Goal: Transaction & Acquisition: Purchase product/service

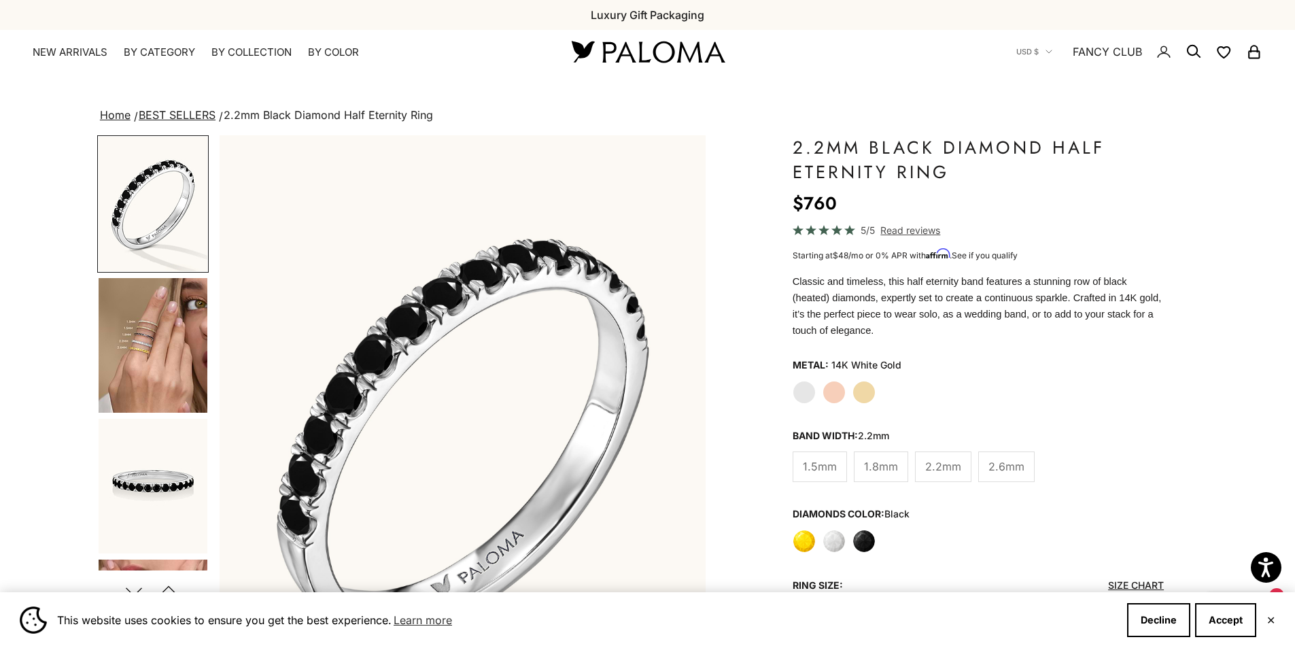
click at [130, 322] on img "Go to item 4" at bounding box center [153, 345] width 109 height 135
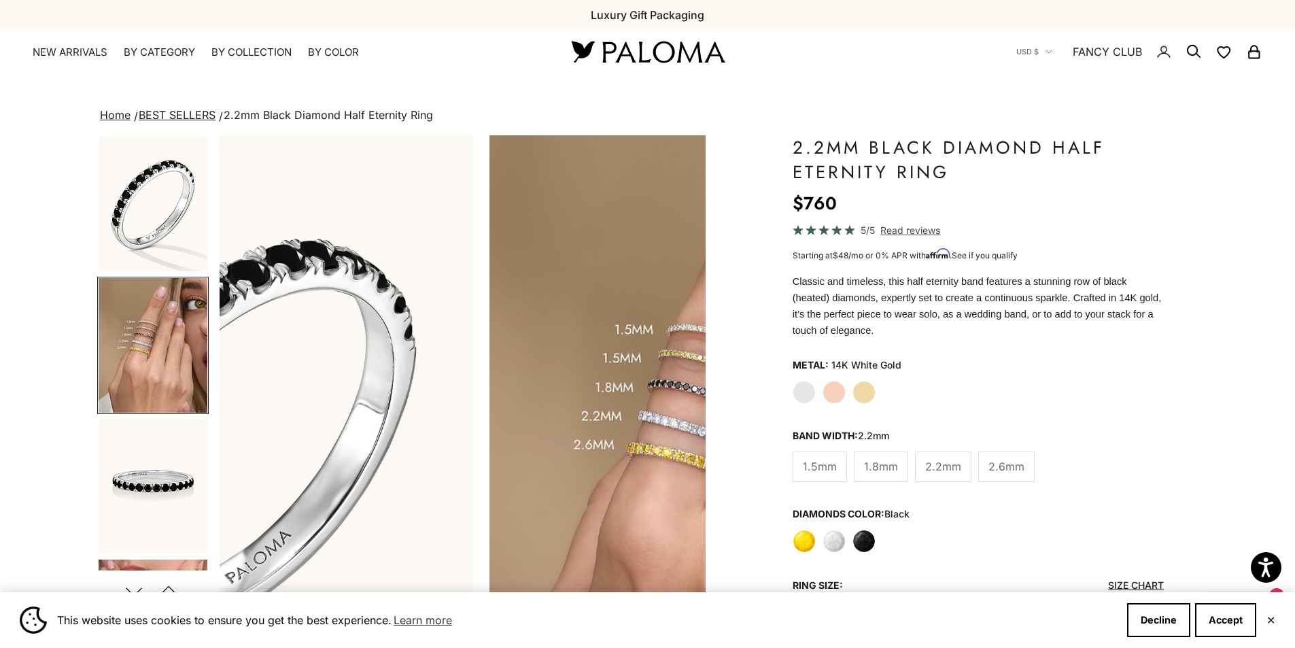
scroll to position [0, 502]
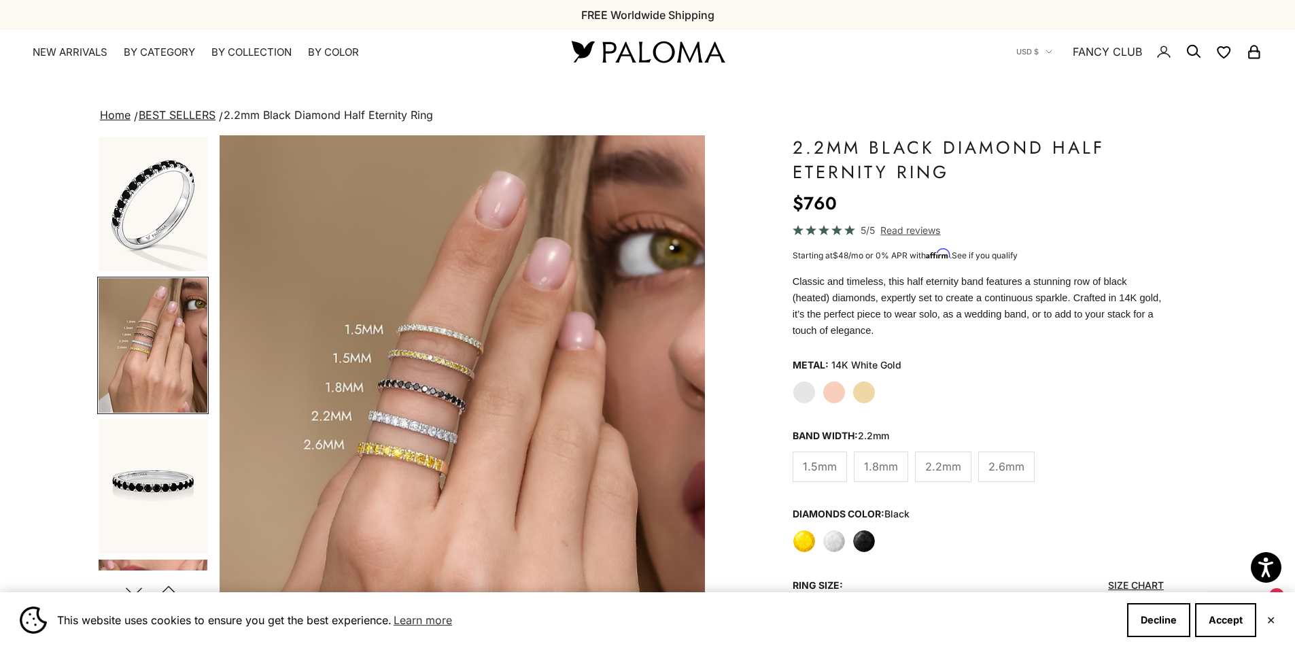
click at [152, 497] on img "Go to item 5" at bounding box center [153, 486] width 109 height 135
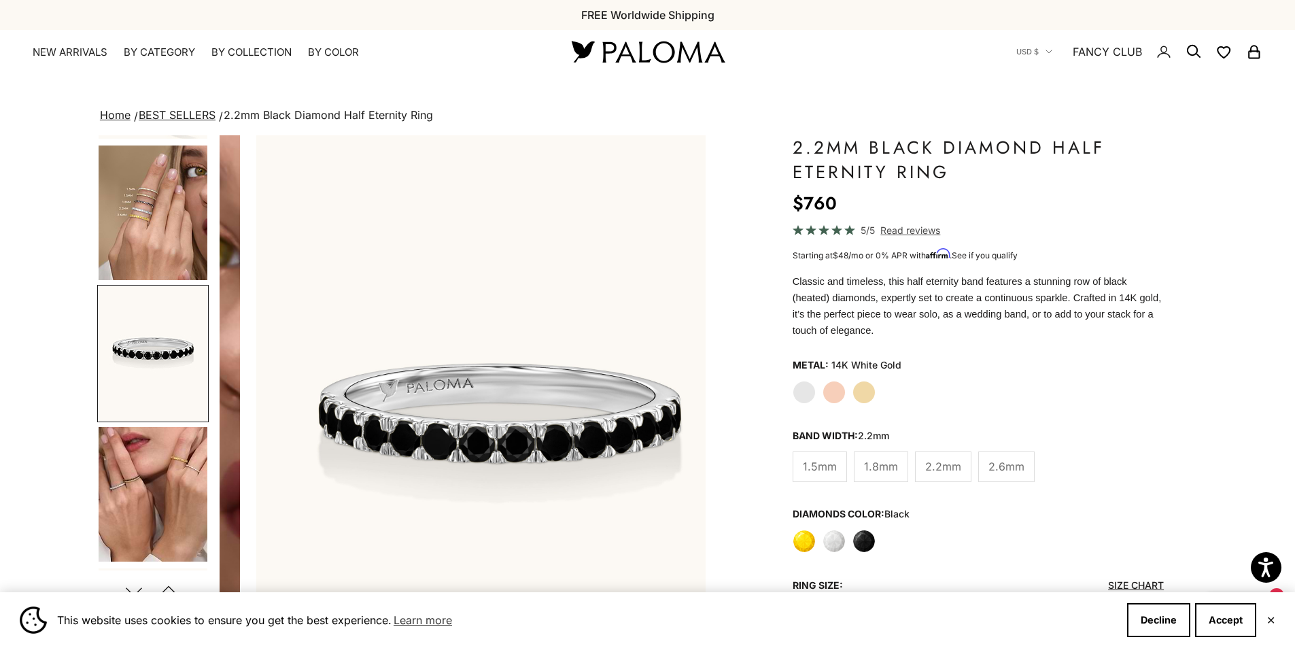
scroll to position [0, 1004]
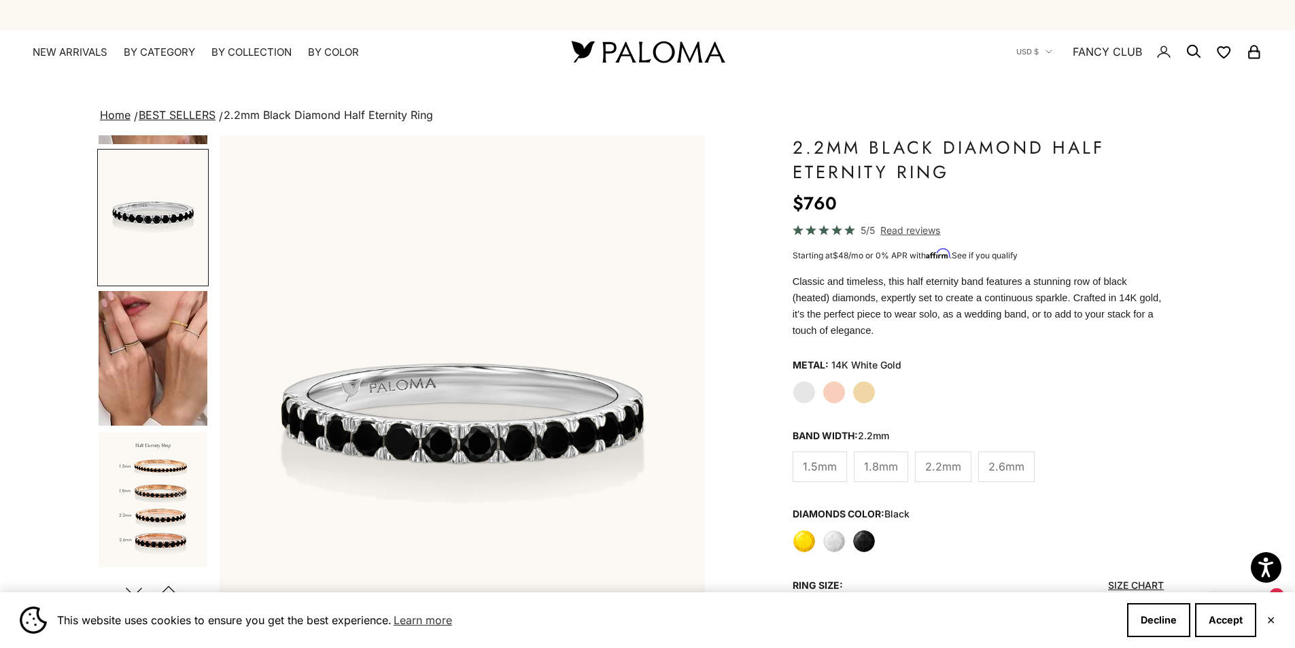
click at [162, 351] on img "Go to item 8" at bounding box center [153, 358] width 109 height 135
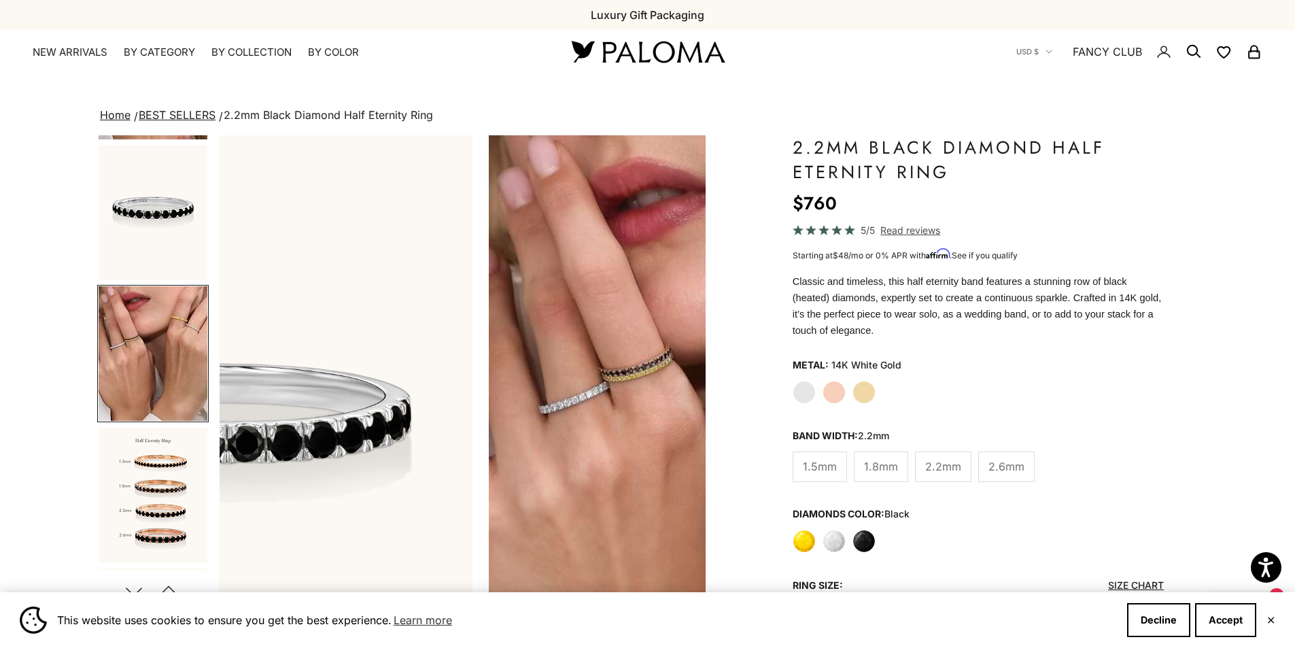
scroll to position [0, 1506]
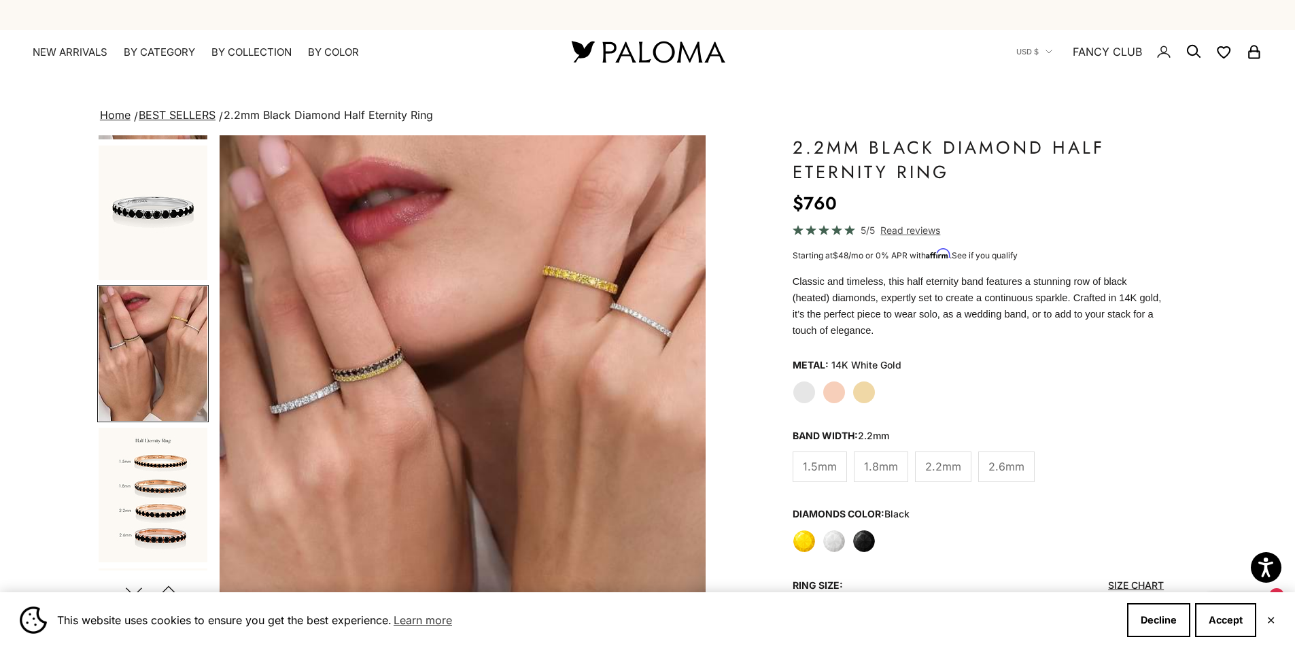
click at [148, 525] on img "Go to item 9" at bounding box center [153, 494] width 109 height 135
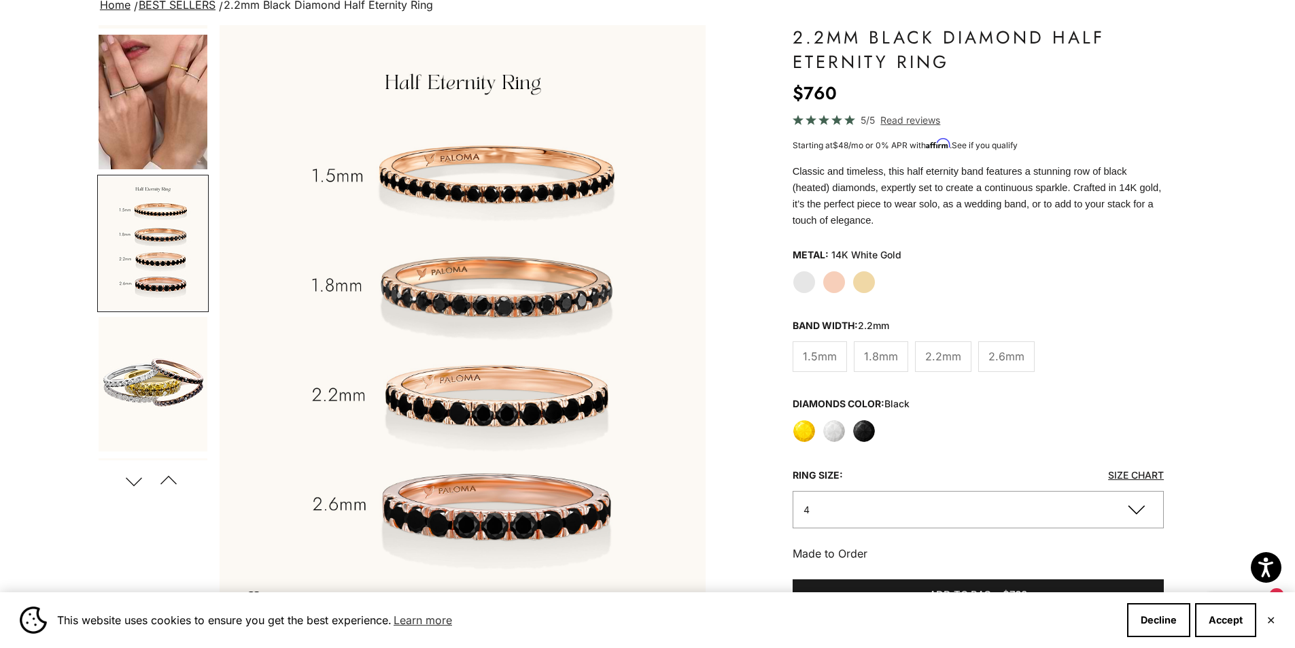
scroll to position [272, 0]
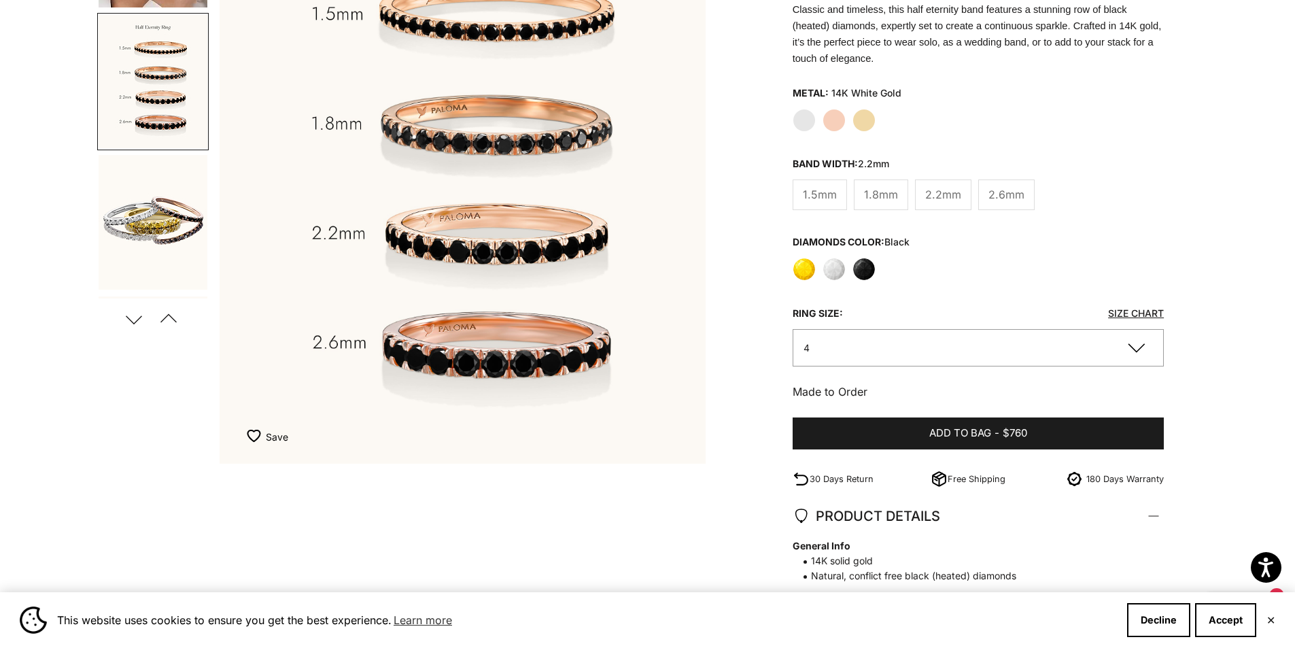
click at [168, 229] on img "Go to item 10" at bounding box center [153, 222] width 109 height 135
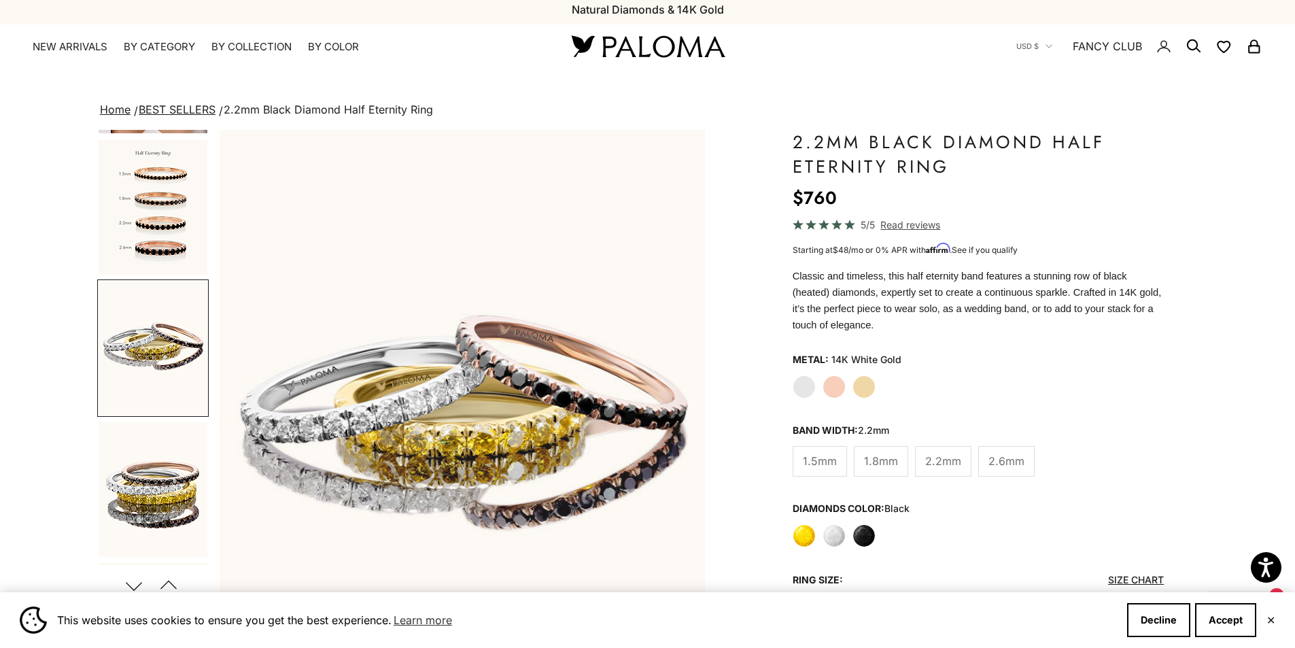
scroll to position [0, 0]
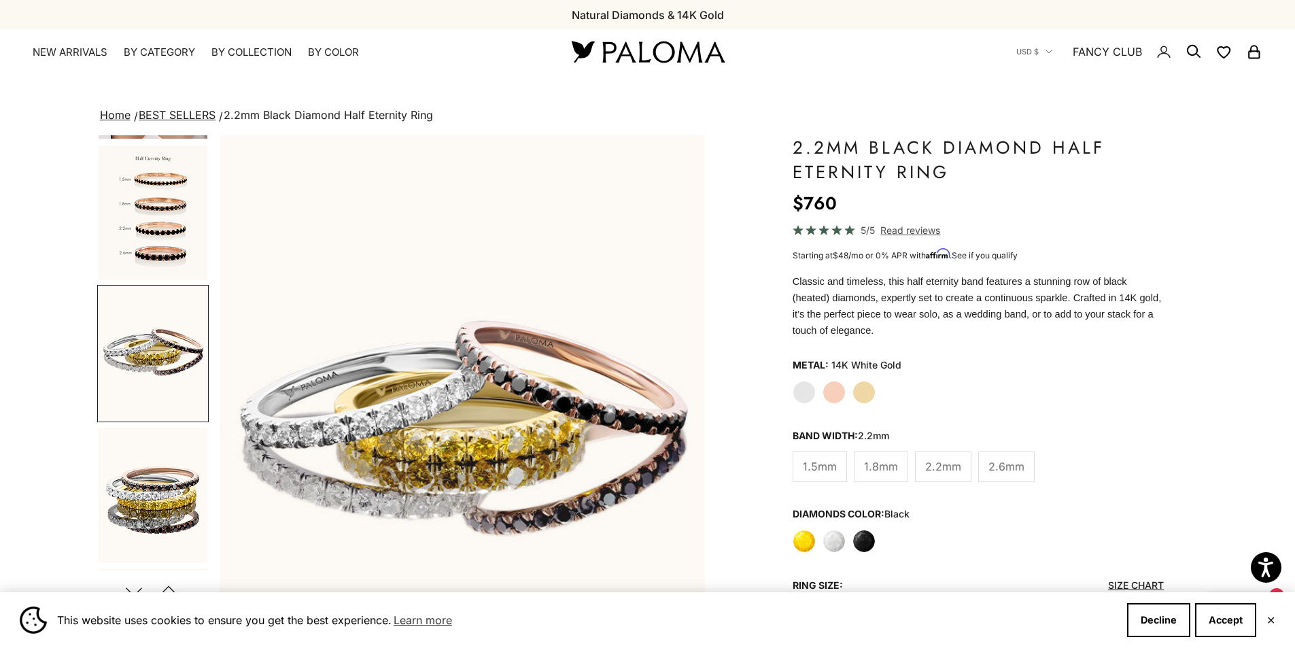
click at [999, 457] on span "2.6mm" at bounding box center [1006, 466] width 36 height 18
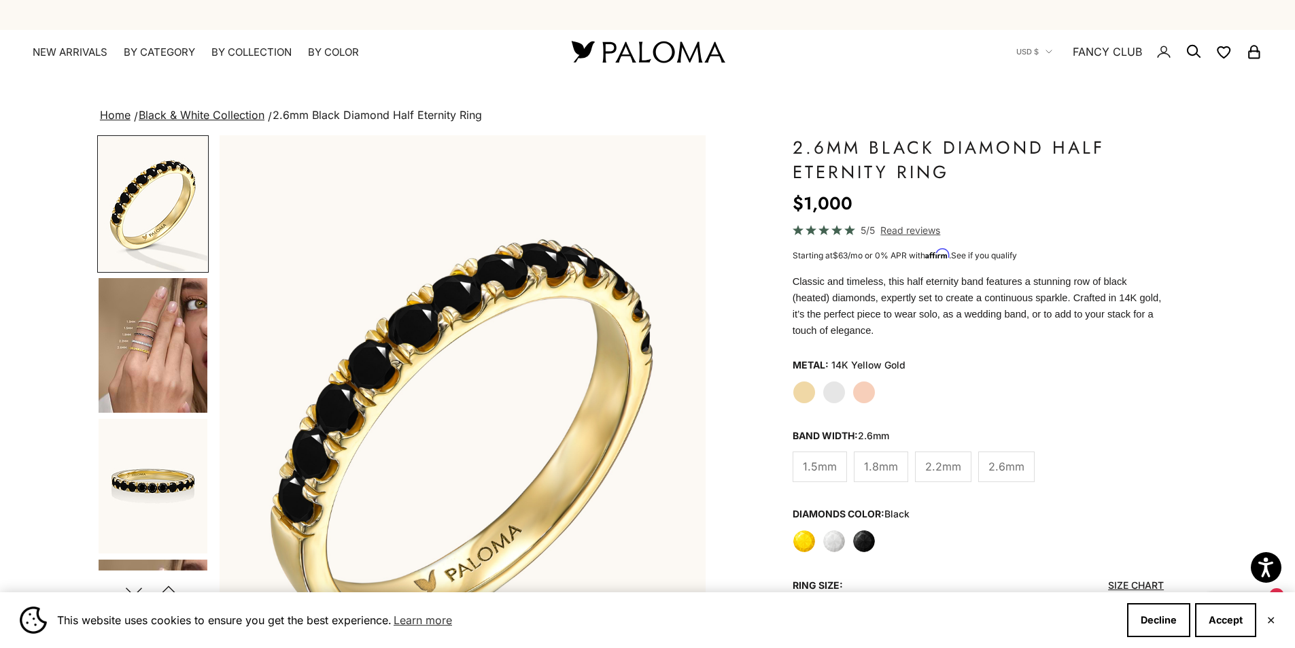
click at [867, 381] on label "Rose Gold" at bounding box center [863, 392] width 23 height 23
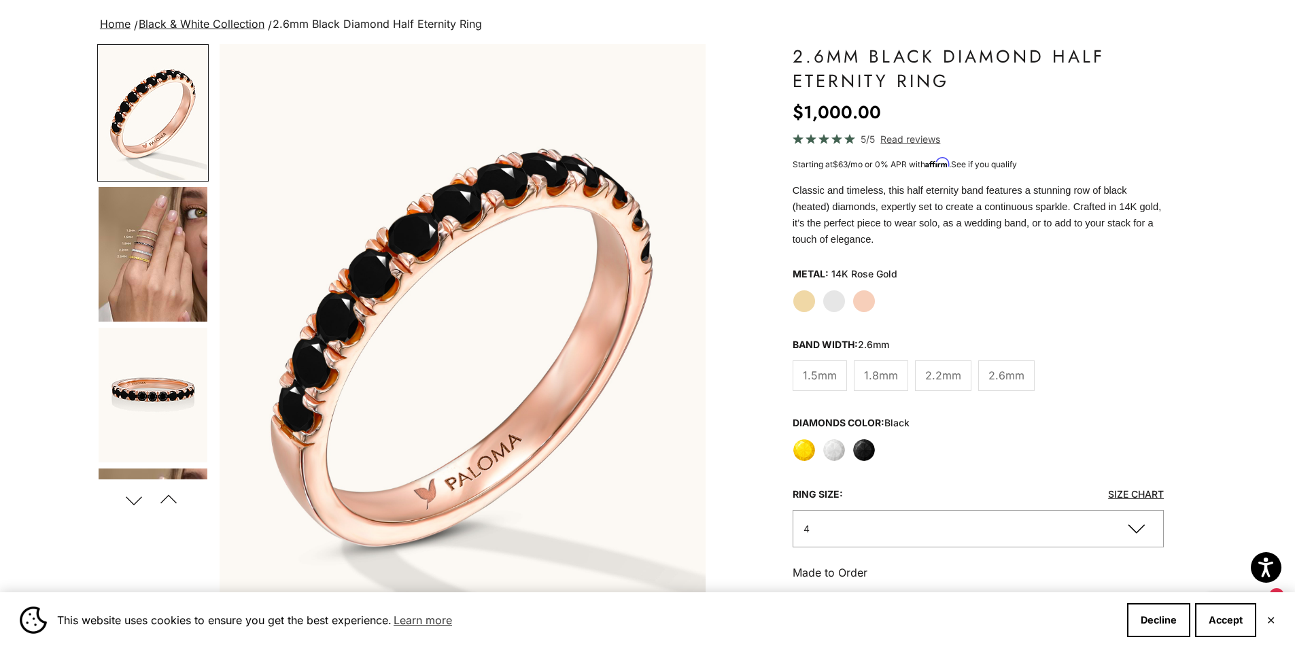
scroll to position [136, 0]
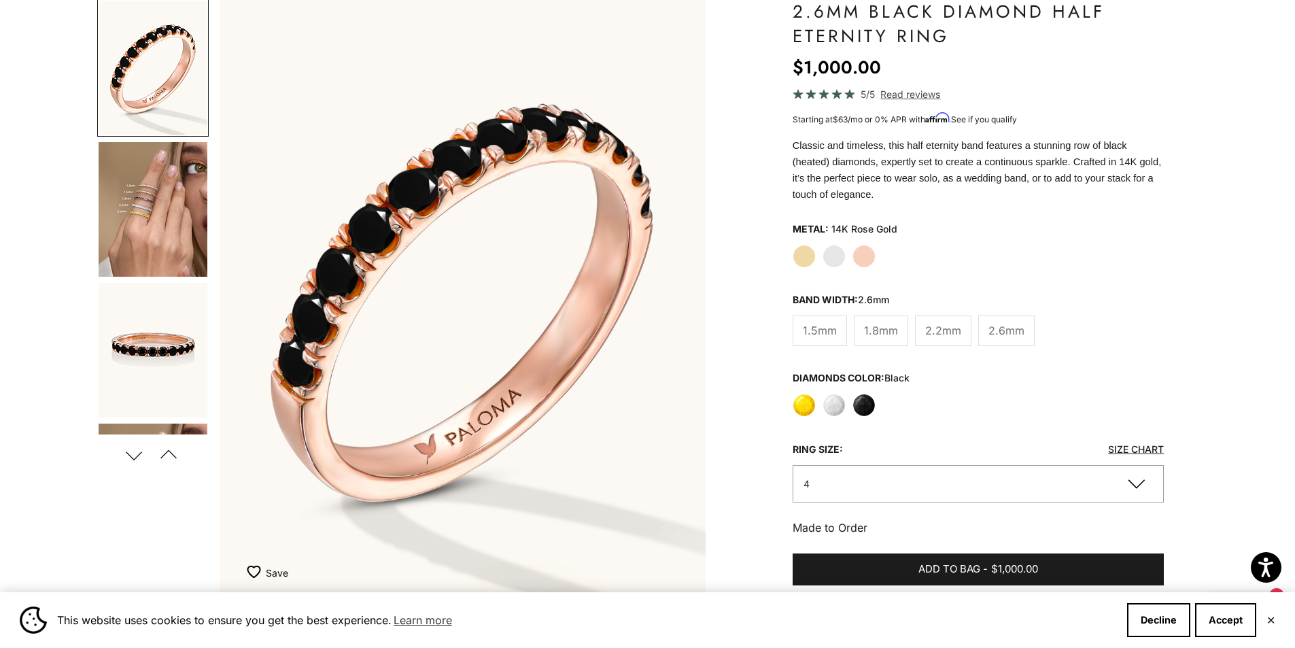
click at [160, 207] on img "Go to item 4" at bounding box center [153, 209] width 109 height 135
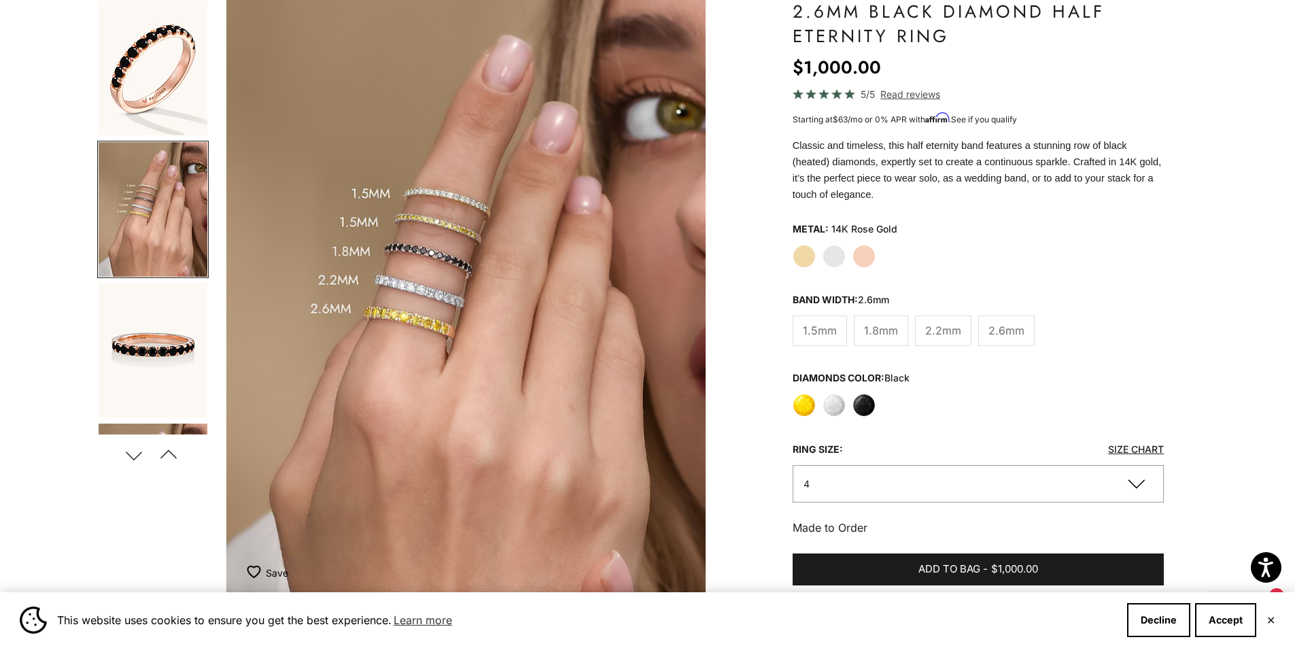
scroll to position [0, 502]
